Goal: Task Accomplishment & Management: Manage account settings

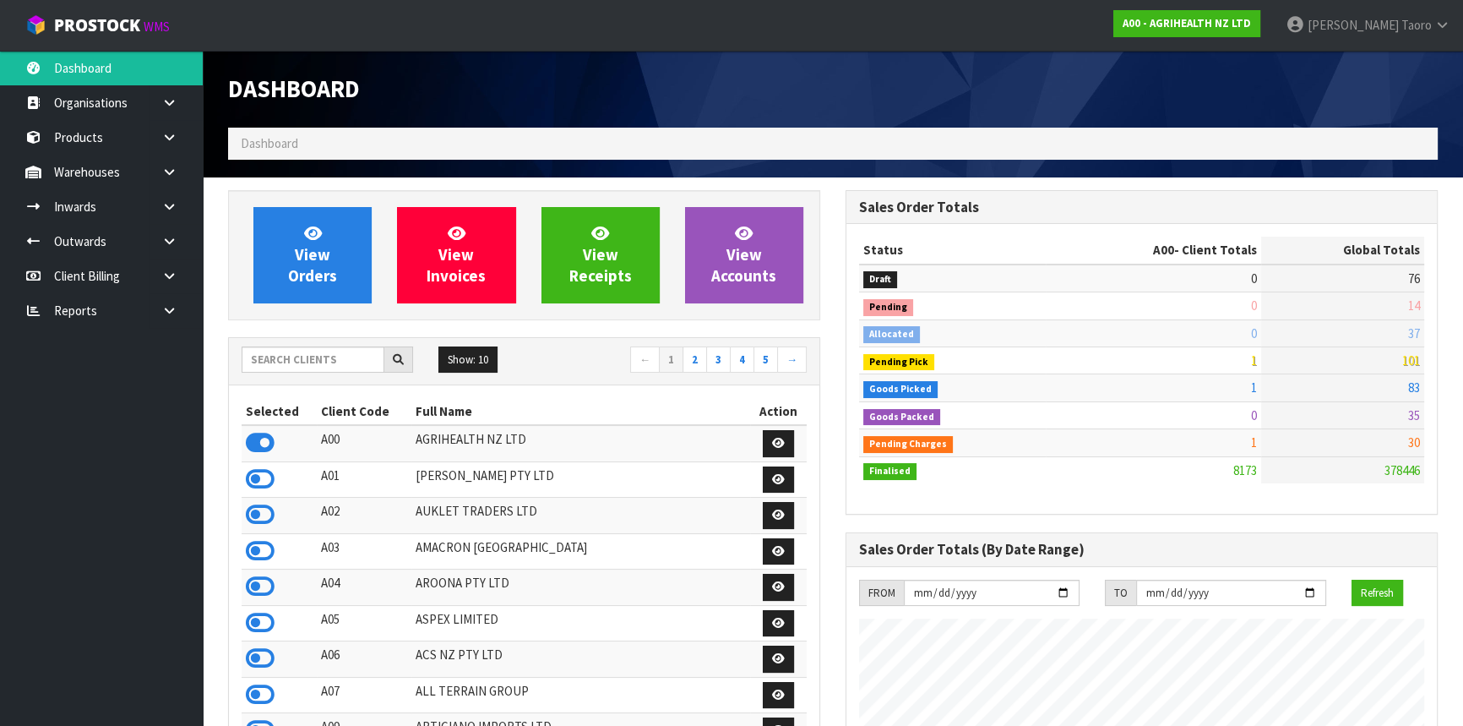
scroll to position [1277, 617]
click at [1417, 26] on span "Taoro" at bounding box center [1416, 25] width 30 height 16
click at [1411, 58] on link "Logout" at bounding box center [1395, 67] width 133 height 23
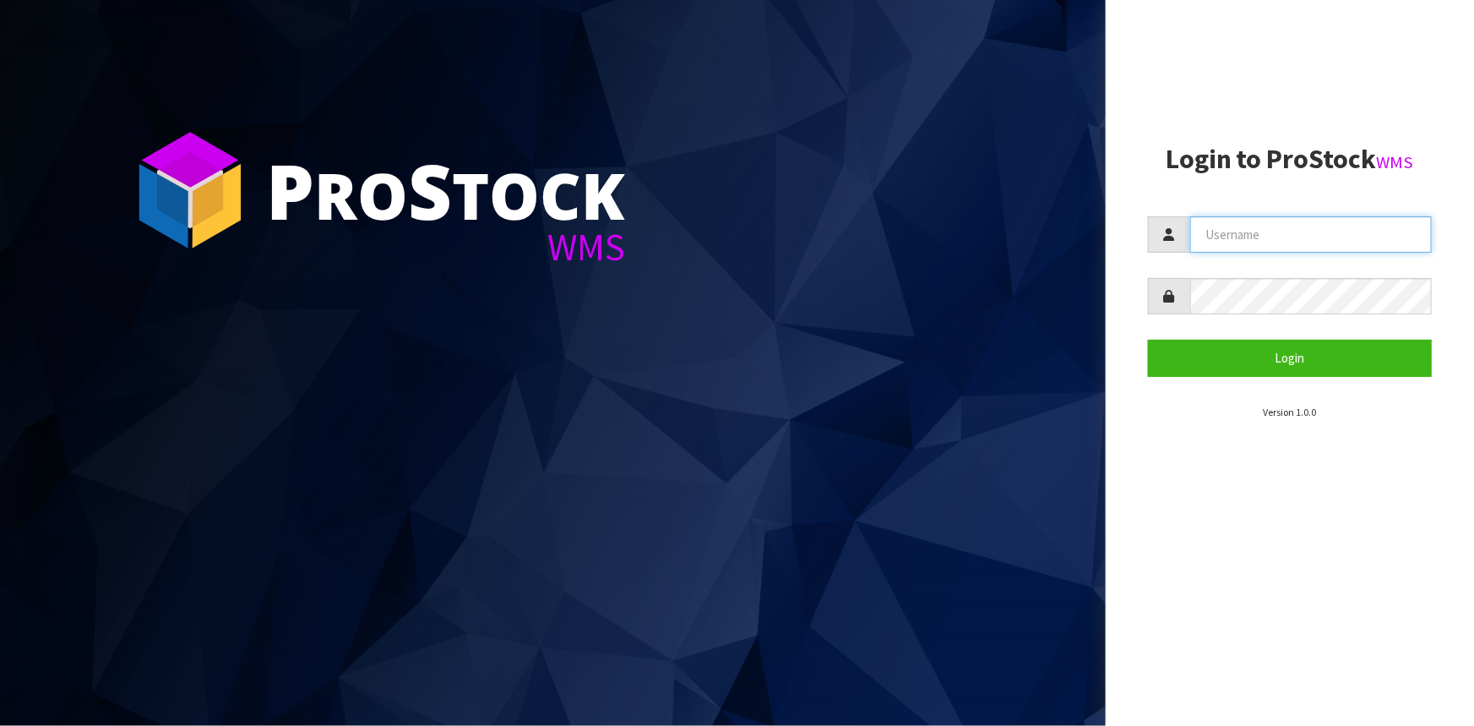
click at [1269, 231] on input "text" at bounding box center [1311, 234] width 242 height 36
type input "[PERSON_NAME]"
click at [1148, 340] on button "Login" at bounding box center [1290, 358] width 284 height 36
